Goal: Task Accomplishment & Management: Use online tool/utility

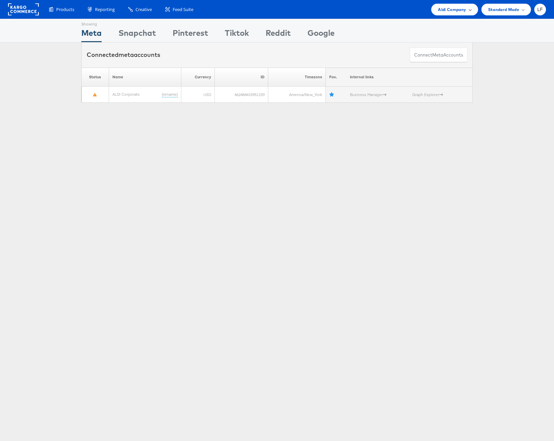
click at [470, 9] on span at bounding box center [469, 9] width 3 height 3
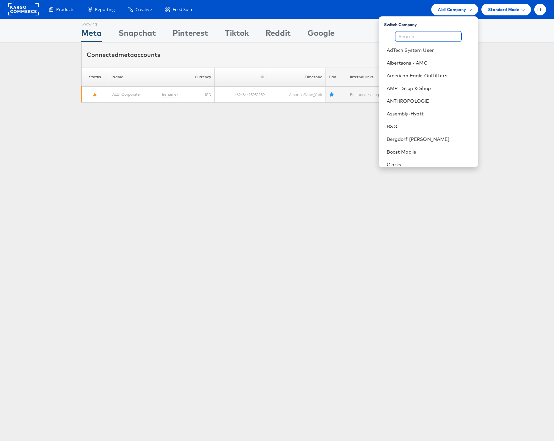
click at [437, 32] on input "text" at bounding box center [428, 36] width 67 height 11
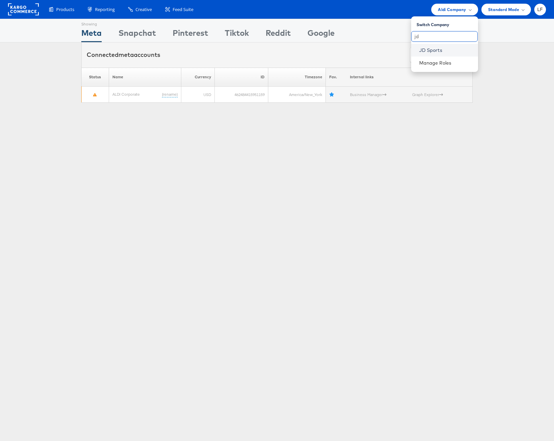
type input "jd"
click at [426, 48] on link "JD Sports" at bounding box center [445, 50] width 53 height 7
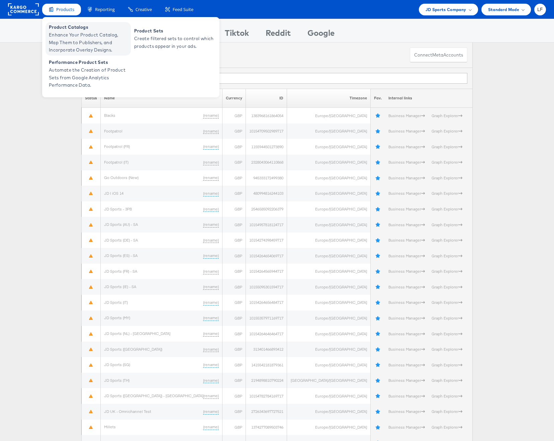
click at [72, 26] on span "Product Catalogs" at bounding box center [89, 27] width 80 height 8
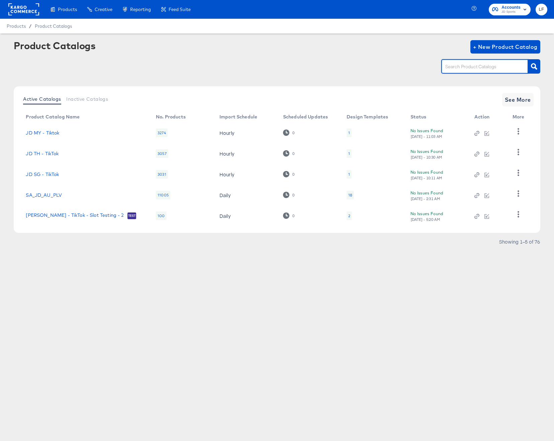
click at [450, 64] on input "text" at bounding box center [479, 67] width 71 height 8
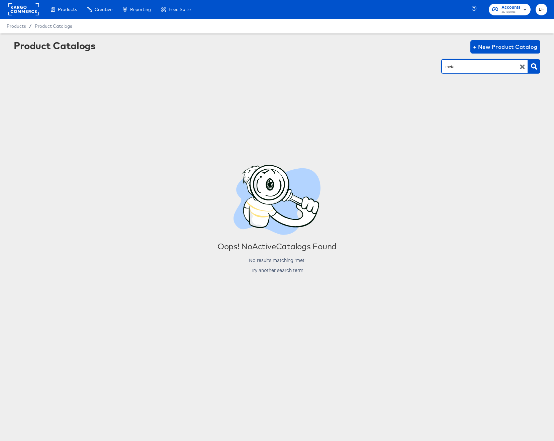
click at [450, 64] on input "meta" at bounding box center [479, 67] width 71 height 8
type input "fb"
click at [450, 64] on input "fb" at bounding box center [479, 67] width 71 height 8
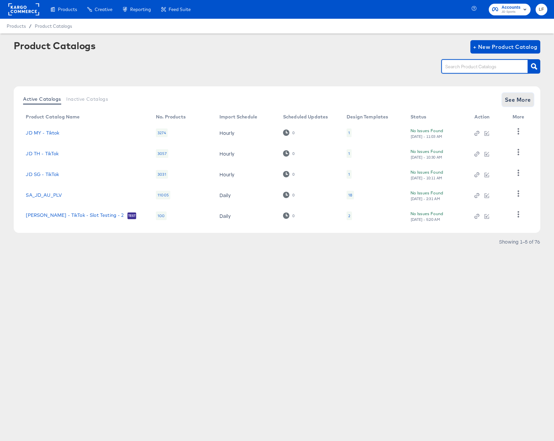
click at [517, 99] on span "See More" at bounding box center [517, 99] width 26 height 9
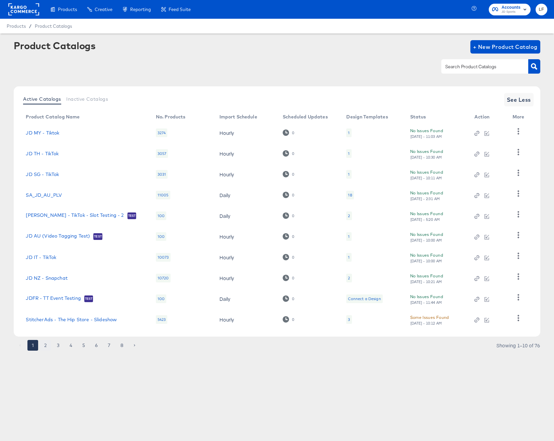
click at [47, 346] on button "2" at bounding box center [45, 345] width 11 height 11
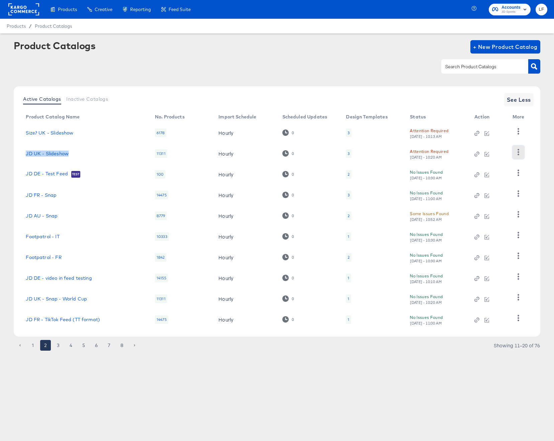
click at [521, 150] on button "button" at bounding box center [518, 151] width 12 height 13
click at [518, 150] on icon "button" at bounding box center [518, 152] width 6 height 6
click at [423, 155] on div "Tue, Sep 2nd - 10:20 AM" at bounding box center [425, 157] width 32 height 5
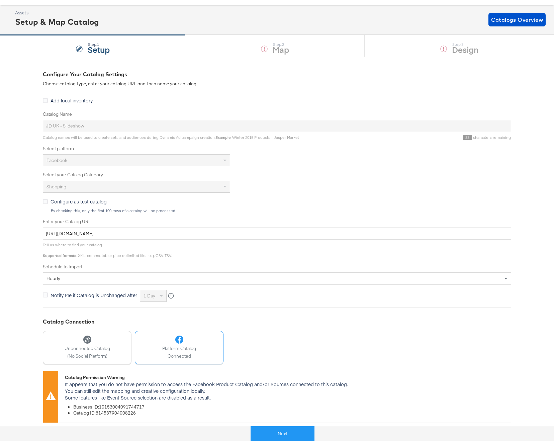
scroll to position [28, 0]
